Goal: Answer question/provide support

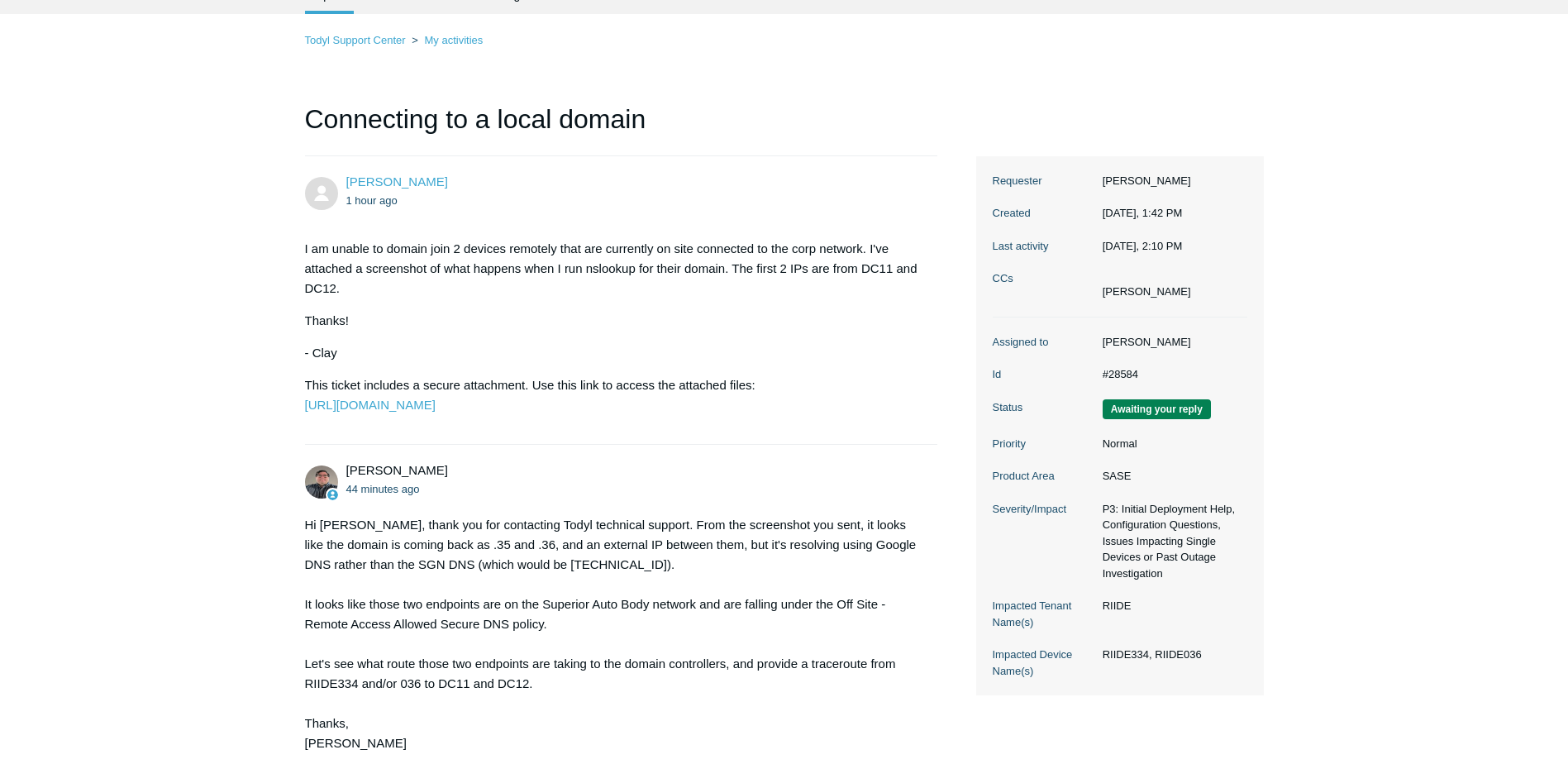
scroll to position [356, 0]
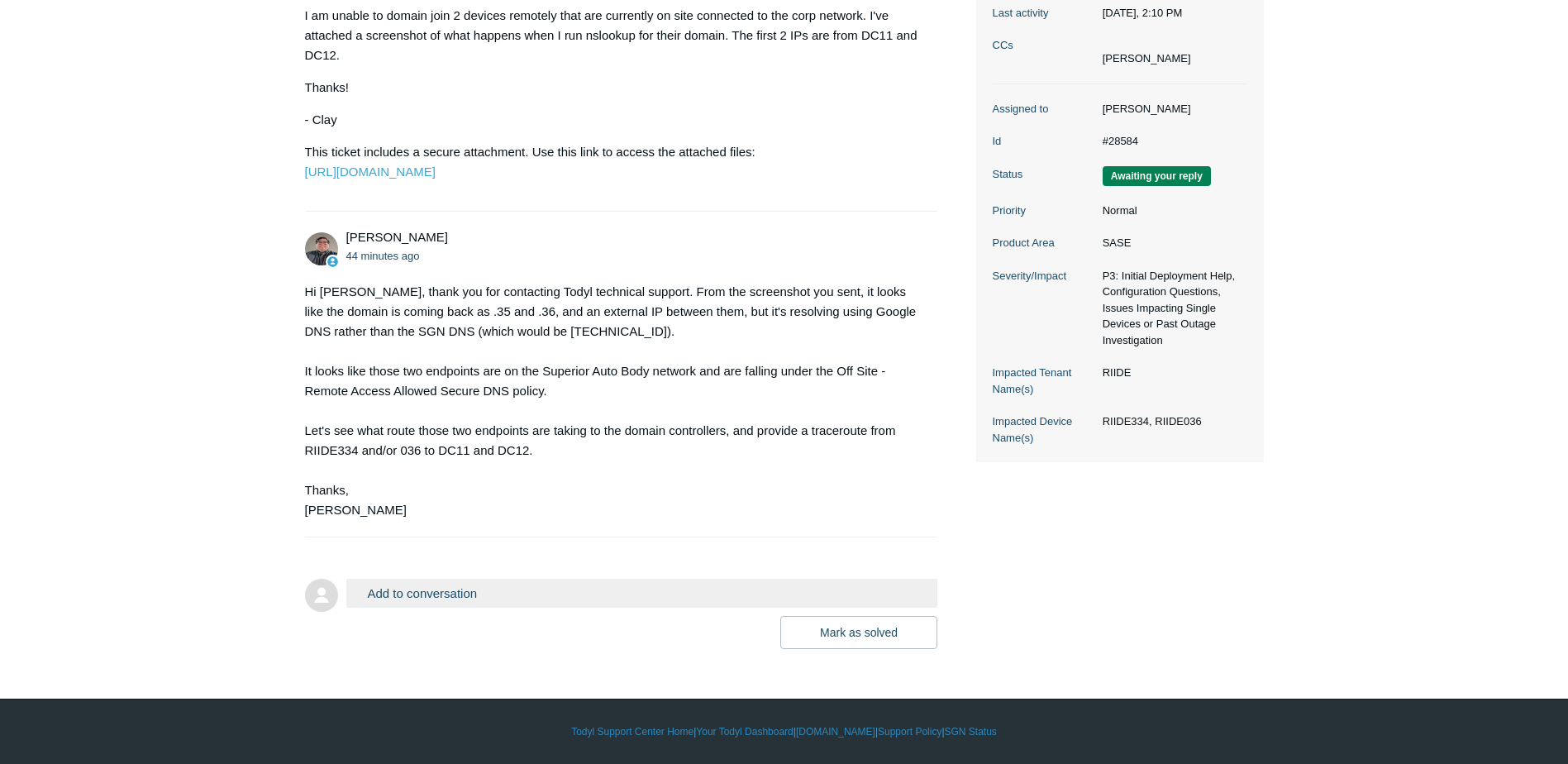
click at [439, 589] on button "Add to conversation" at bounding box center [642, 593] width 592 height 29
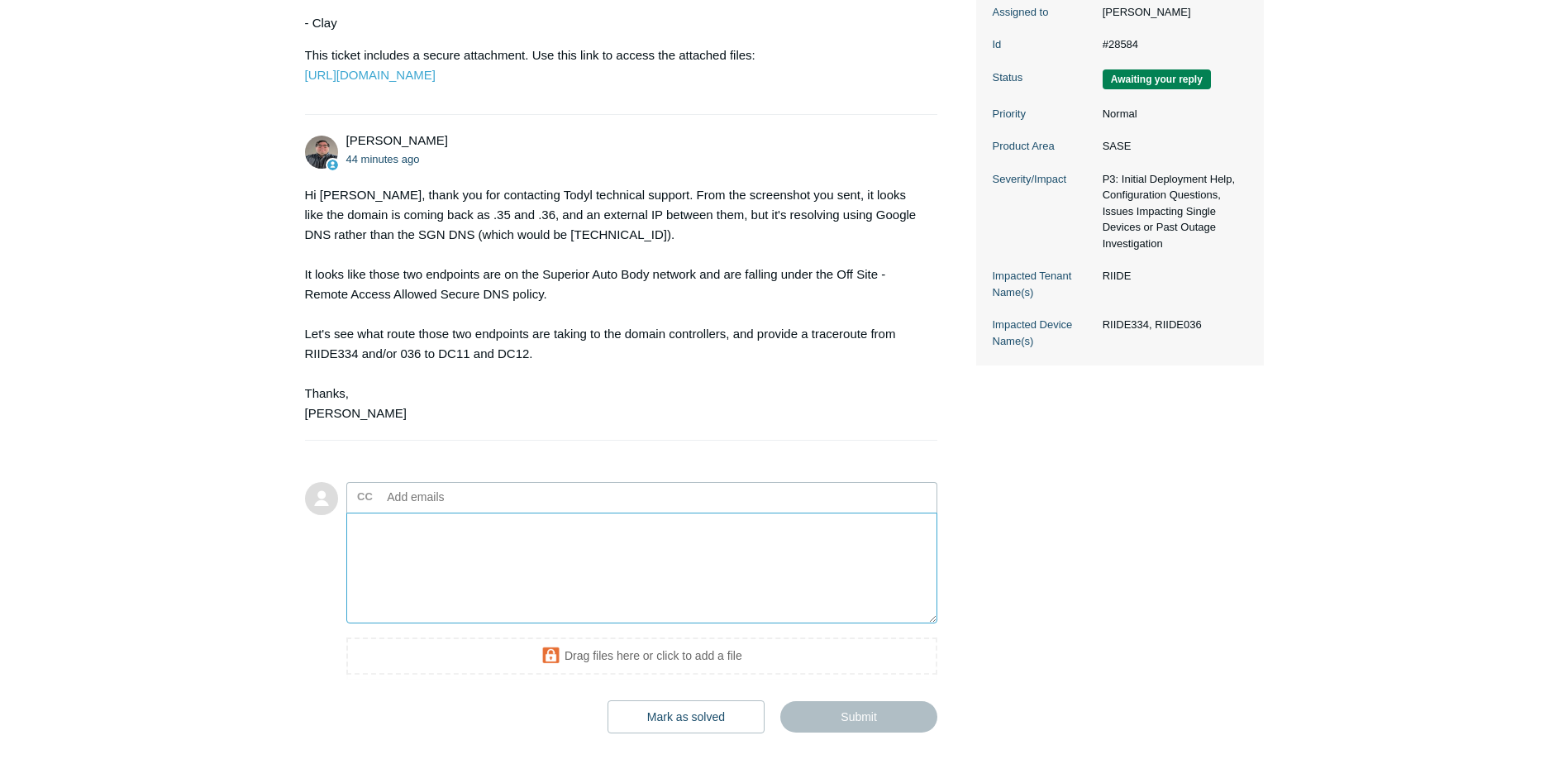
scroll to position [439, 0]
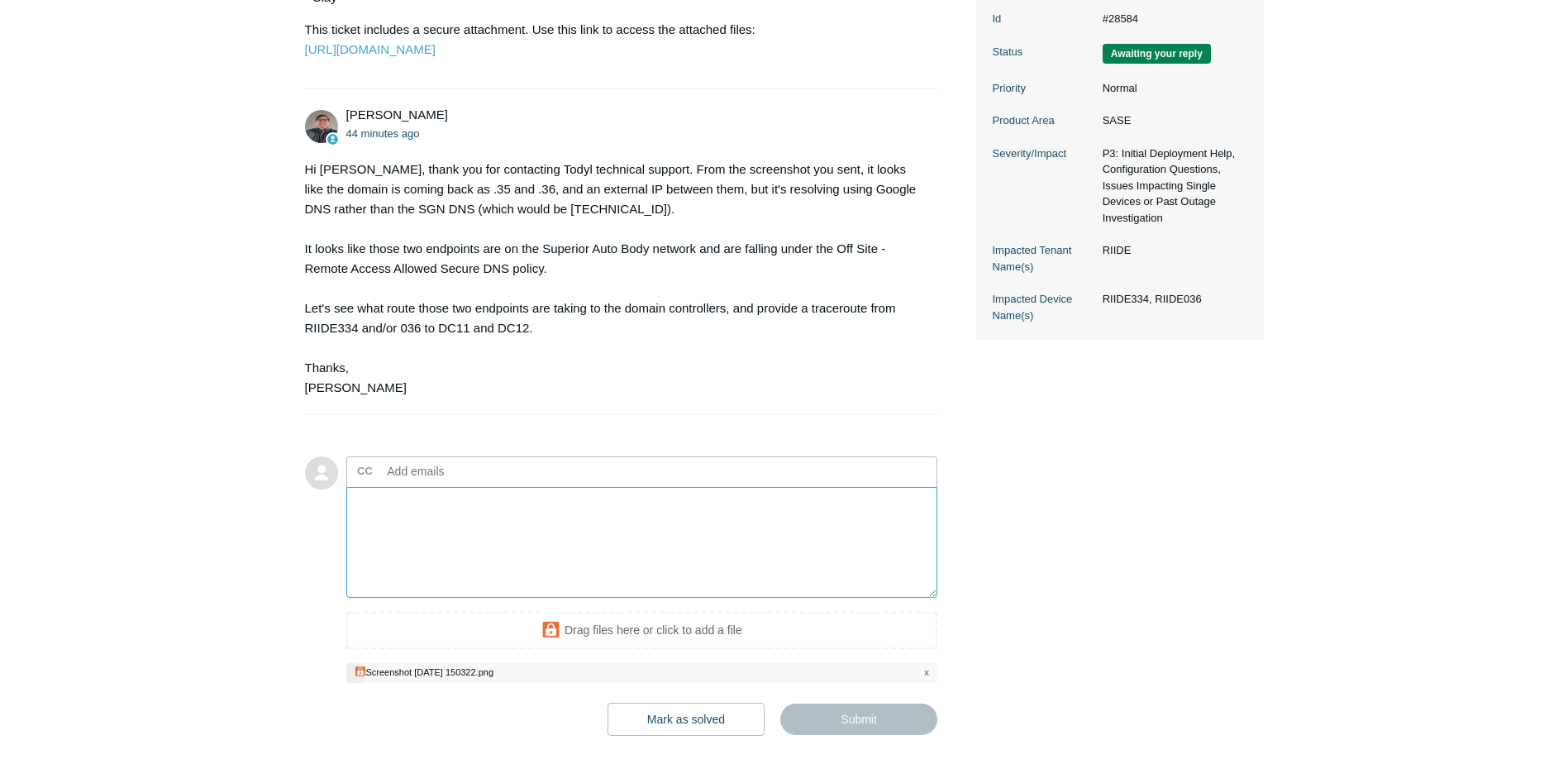
click at [536, 557] on textarea "Add your reply" at bounding box center [642, 542] width 592 height 111
click at [386, 551] on textarea "Add your reply" at bounding box center [642, 542] width 592 height 111
type textarea "t"
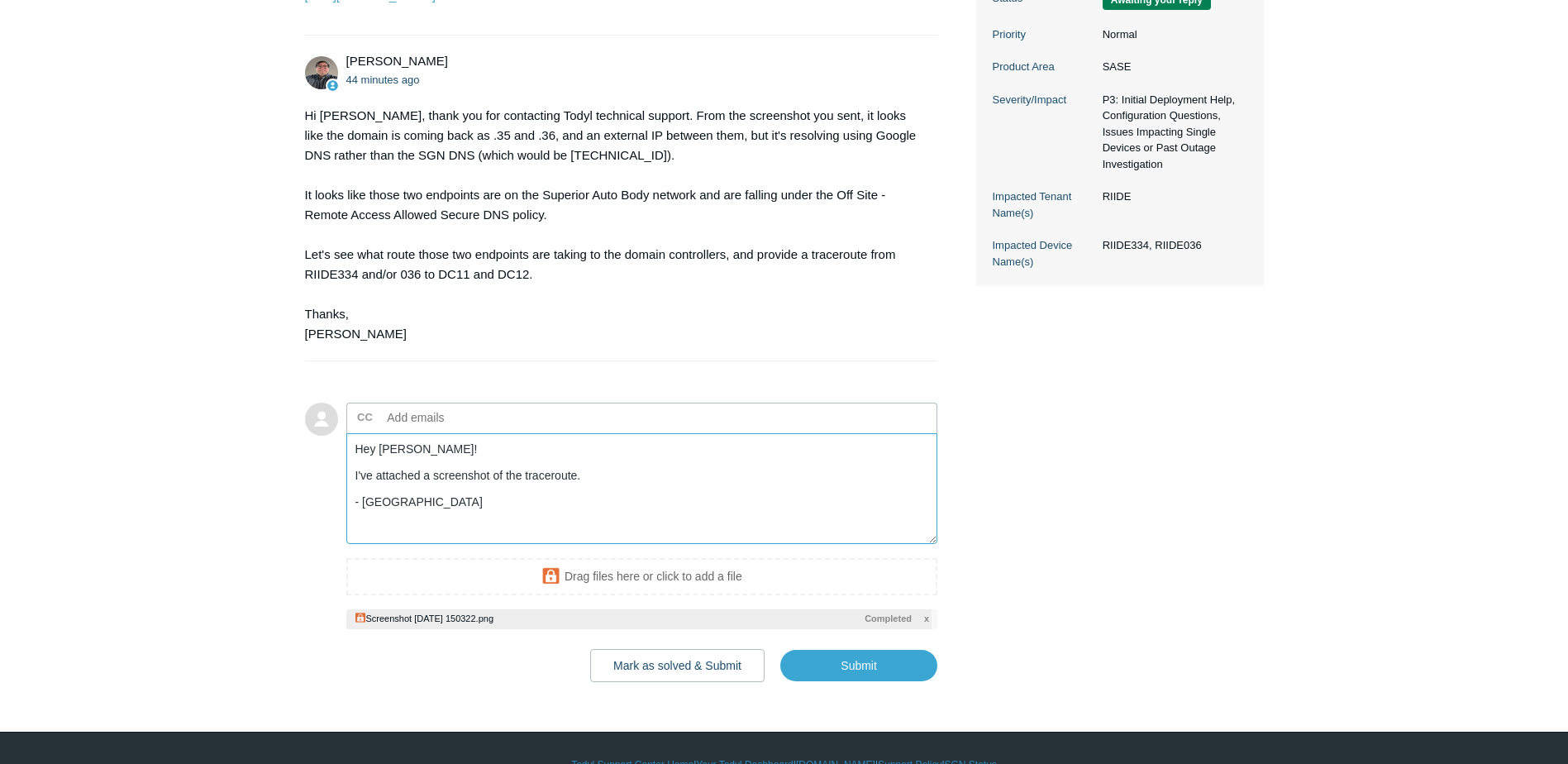
scroll to position [521, 0]
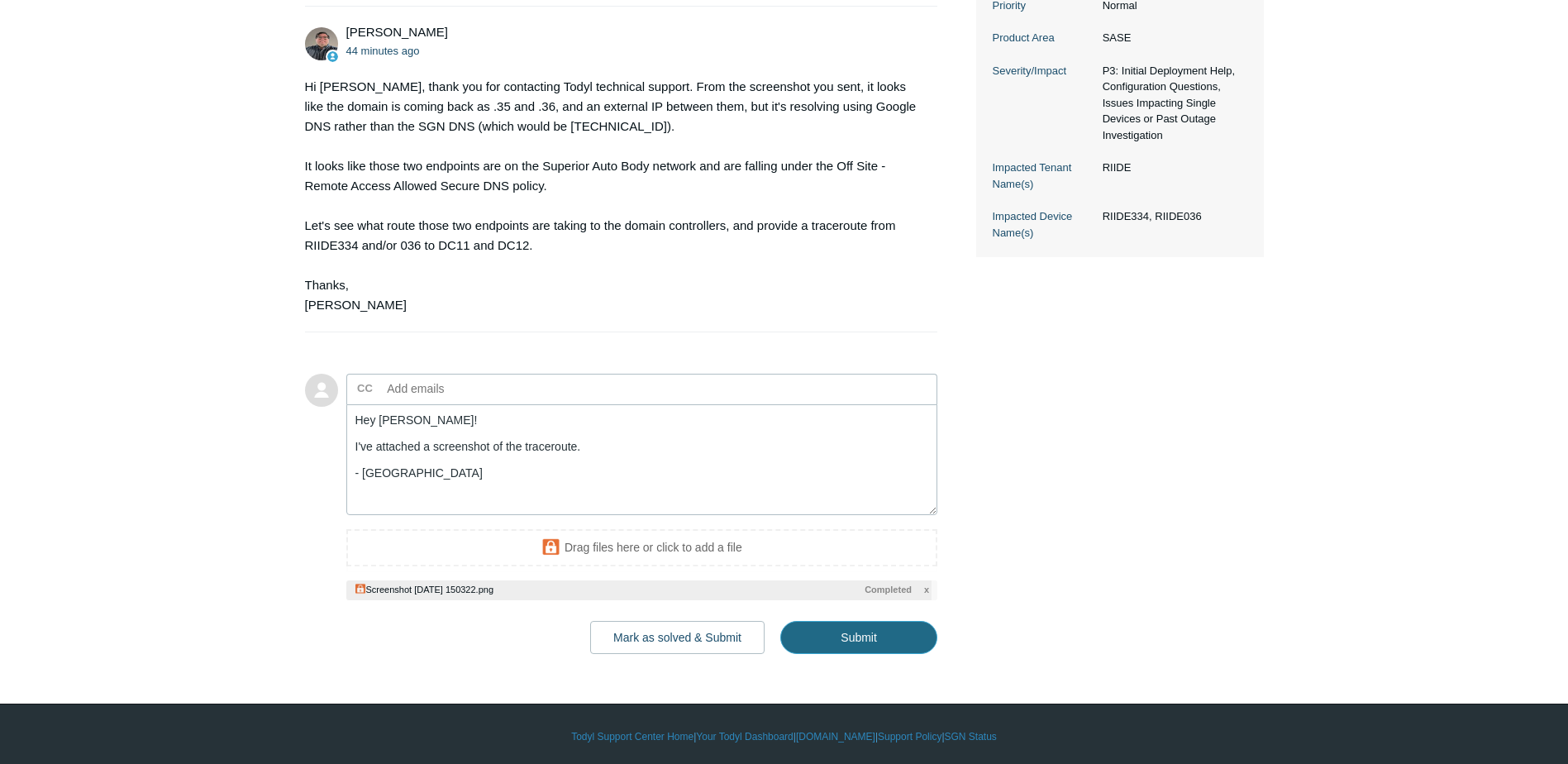
click at [880, 654] on input "Submit" at bounding box center [859, 637] width 157 height 33
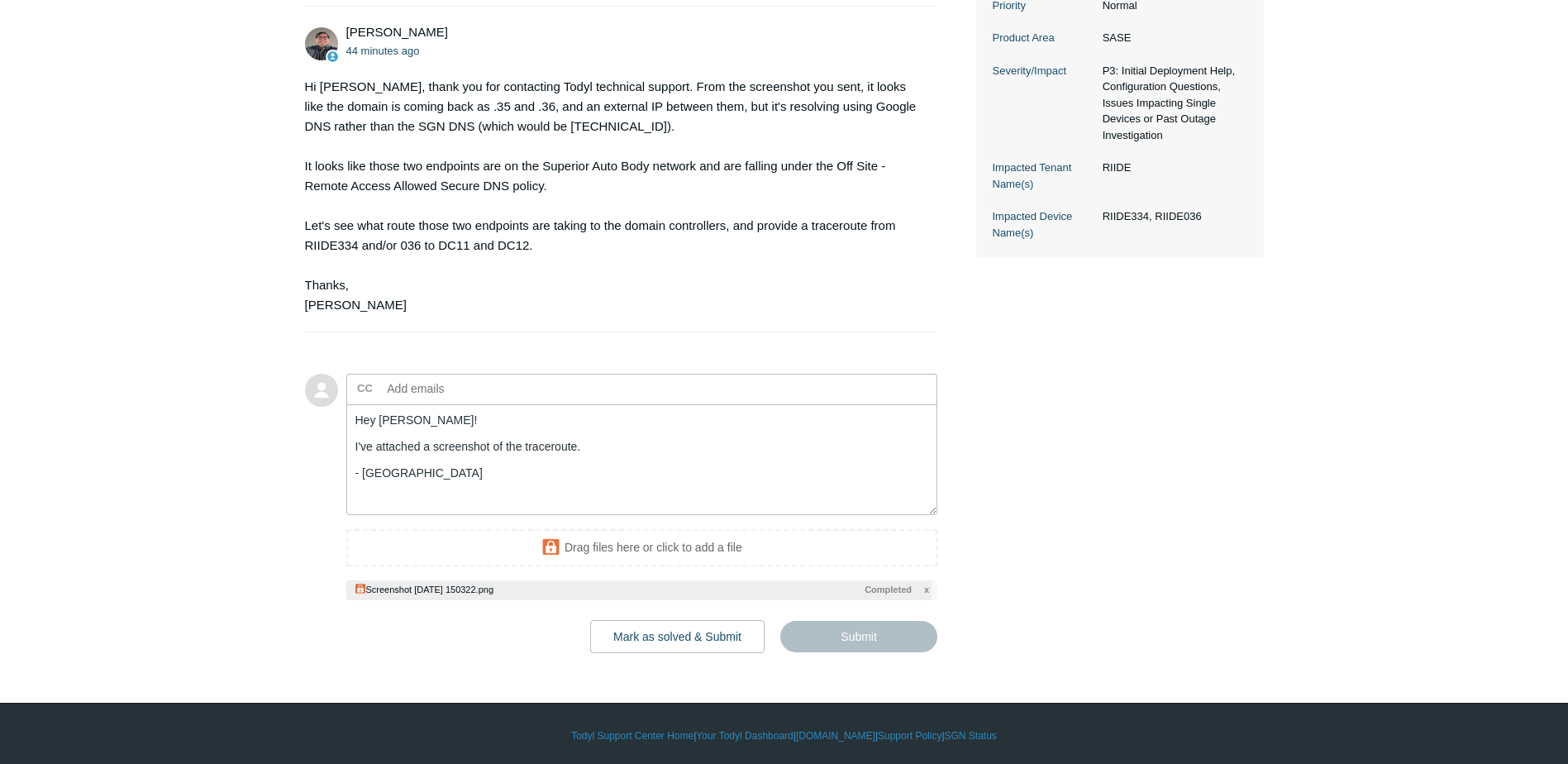
type textarea "Hey Matt! I've attached a screenshot of the traceroute. - Clay This ticket incl…"
